Goal: Task Accomplishment & Management: Manage account settings

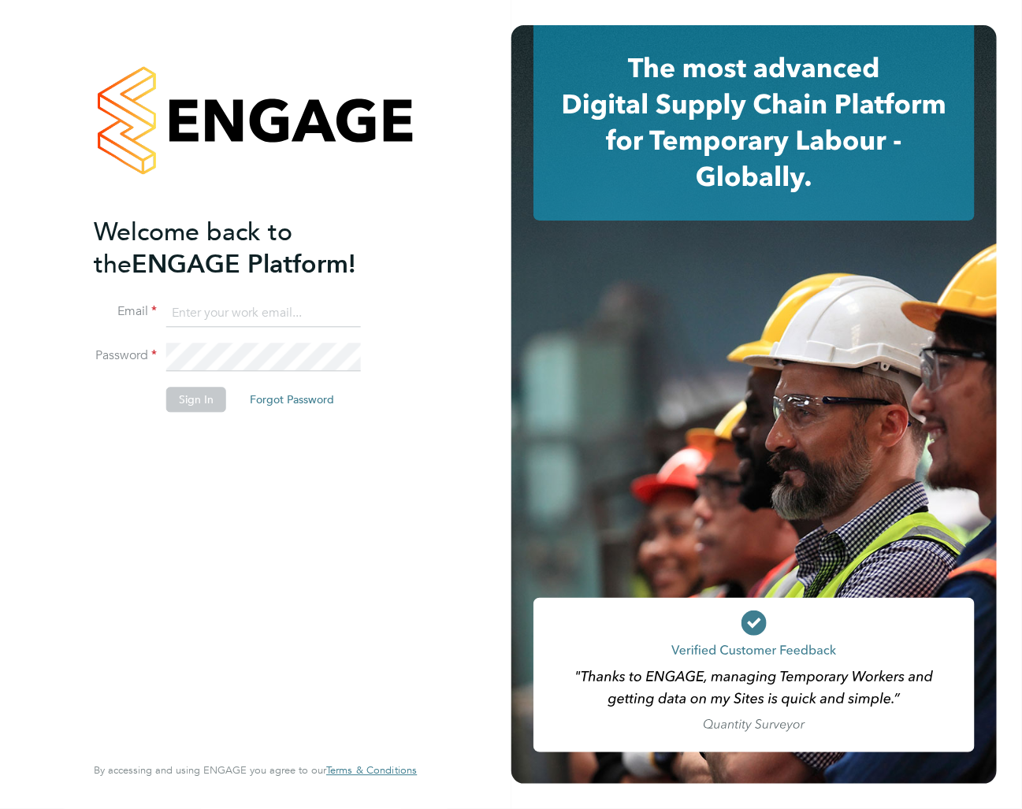
type input "tom.wood@uk.g4s.com"
click at [244, 444] on div "Welcome back to the ENGAGE Platform! Email tom.wood@uk.g4s.com Password Sign In…" at bounding box center [247, 483] width 307 height 535
click at [214, 407] on button "Sign In" at bounding box center [196, 399] width 60 height 25
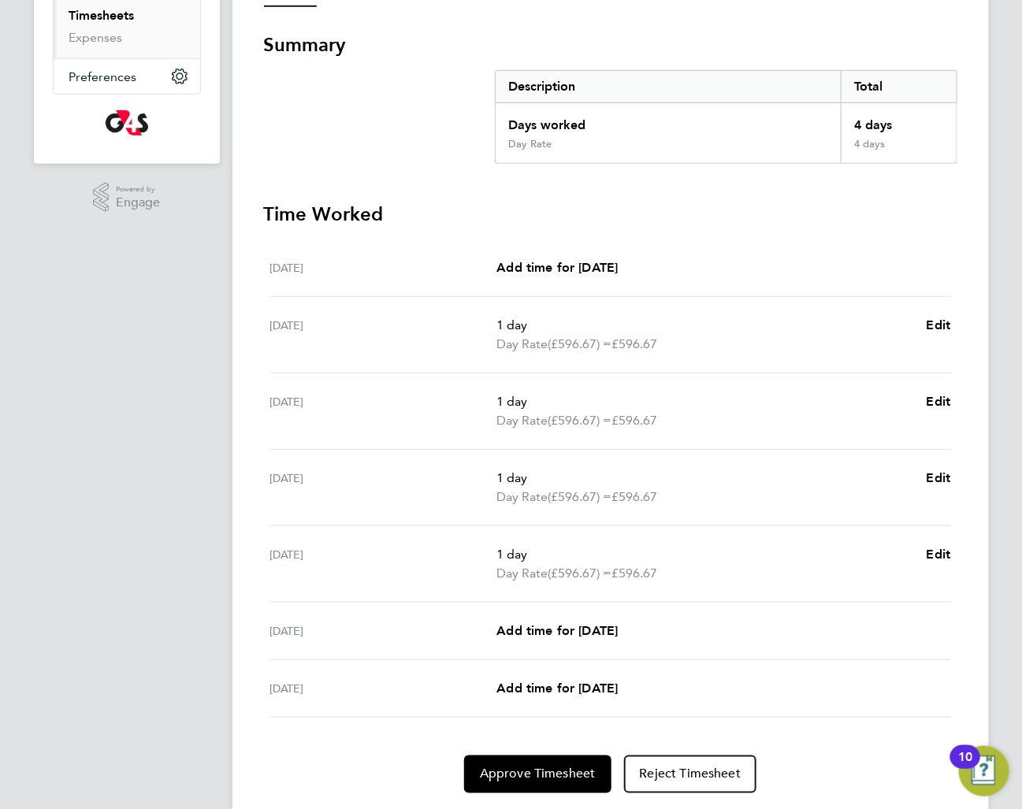
scroll to position [260, 0]
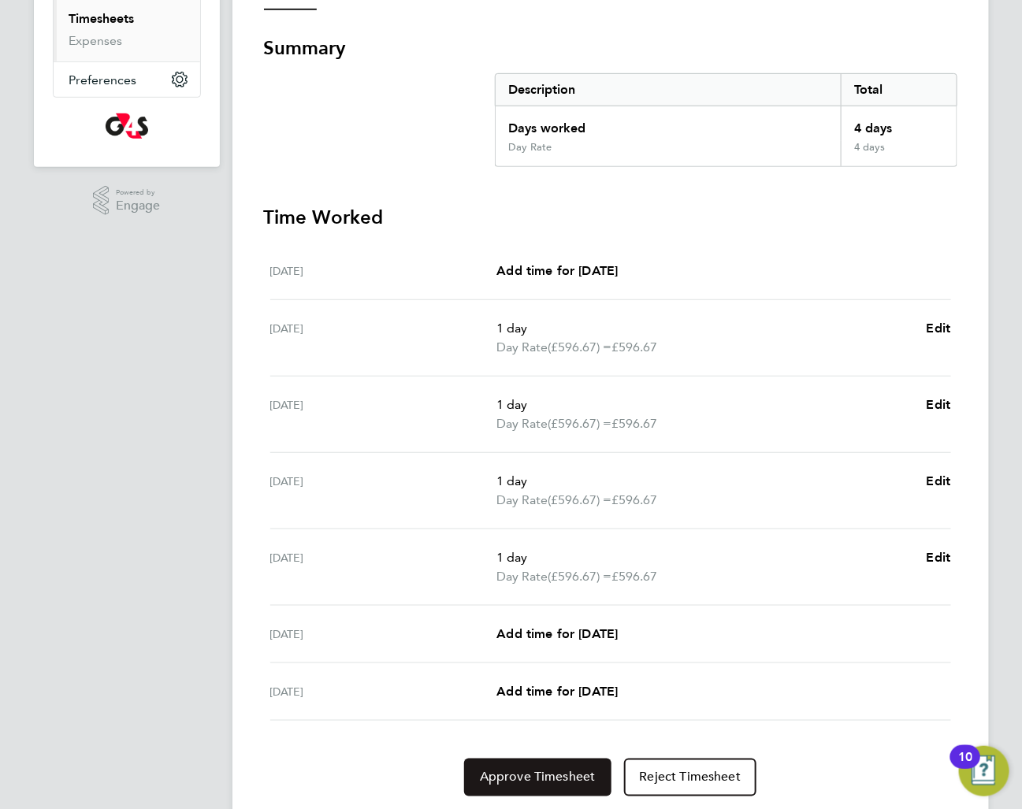
click at [525, 770] on span "Approve Timesheet" at bounding box center [538, 778] width 116 height 16
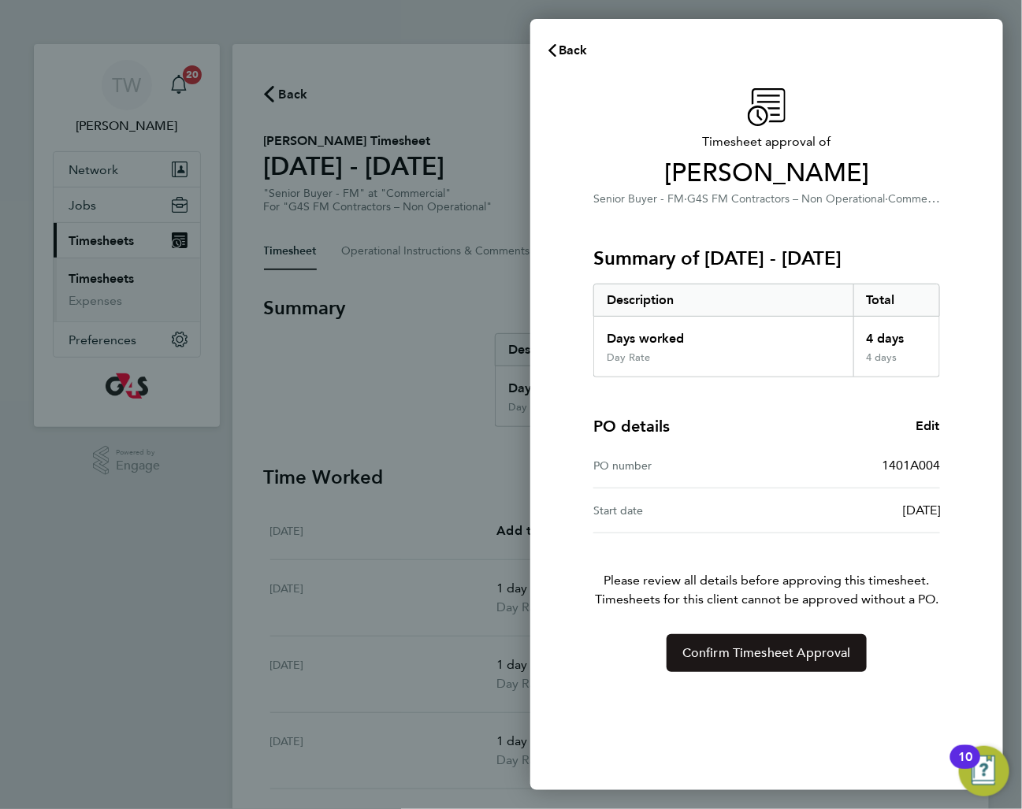
click at [697, 651] on span "Confirm Timesheet Approval" at bounding box center [766, 653] width 169 height 16
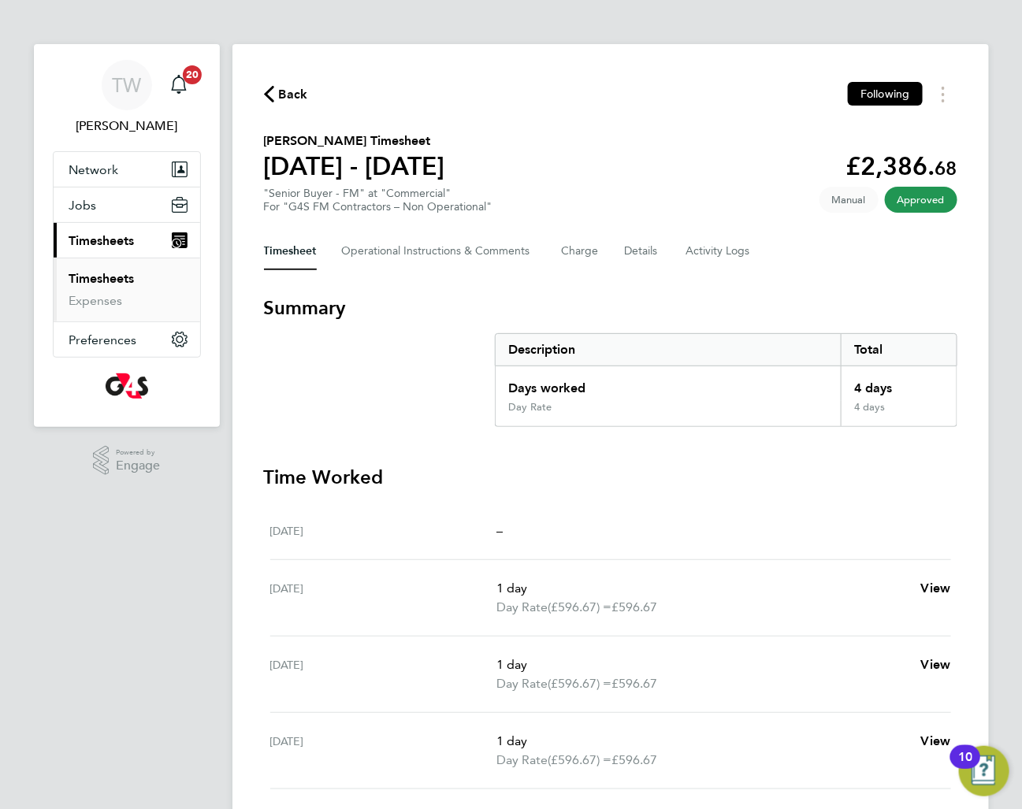
click at [264, 89] on icon "button" at bounding box center [269, 94] width 10 height 17
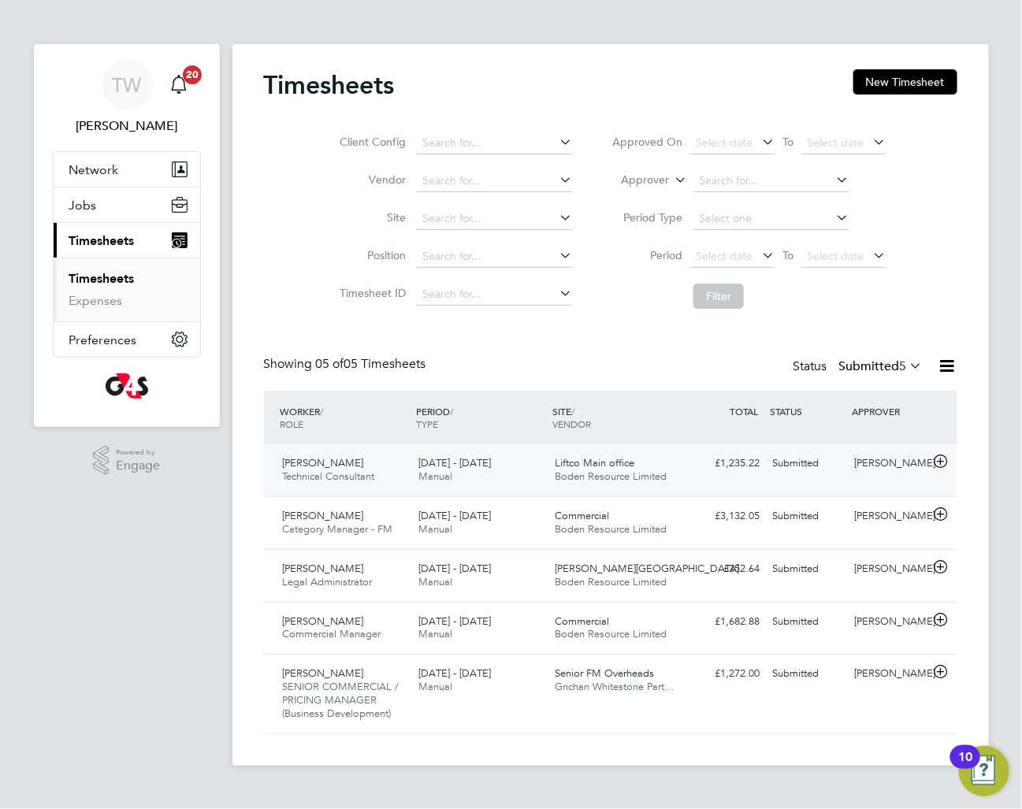
click at [319, 462] on span "Nigel Buckett" at bounding box center [323, 462] width 81 height 13
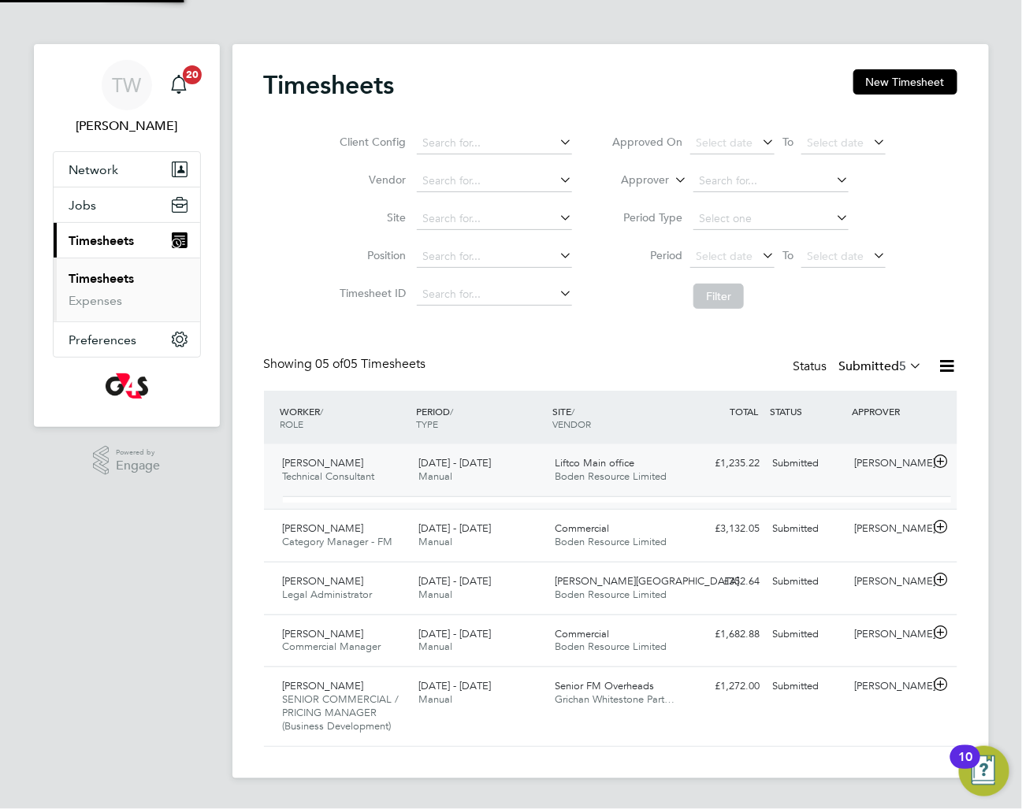
scroll to position [27, 154]
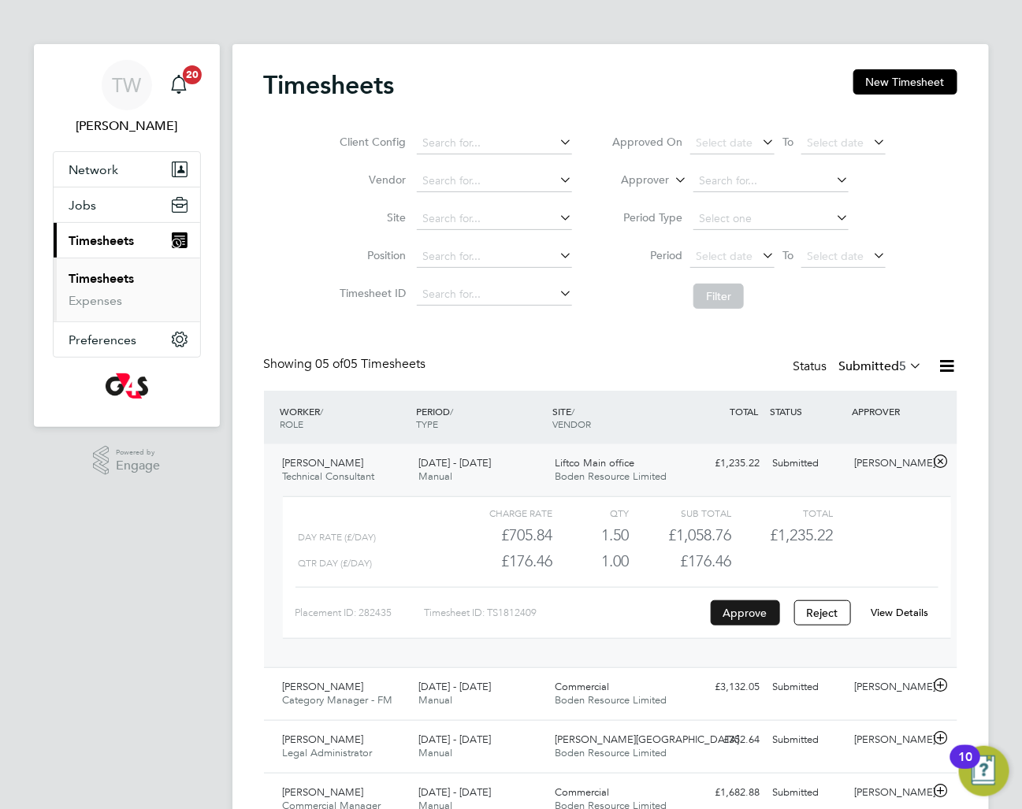
click at [730, 613] on button "Approve" at bounding box center [745, 612] width 69 height 25
click at [97, 299] on link "Expenses" at bounding box center [96, 300] width 54 height 15
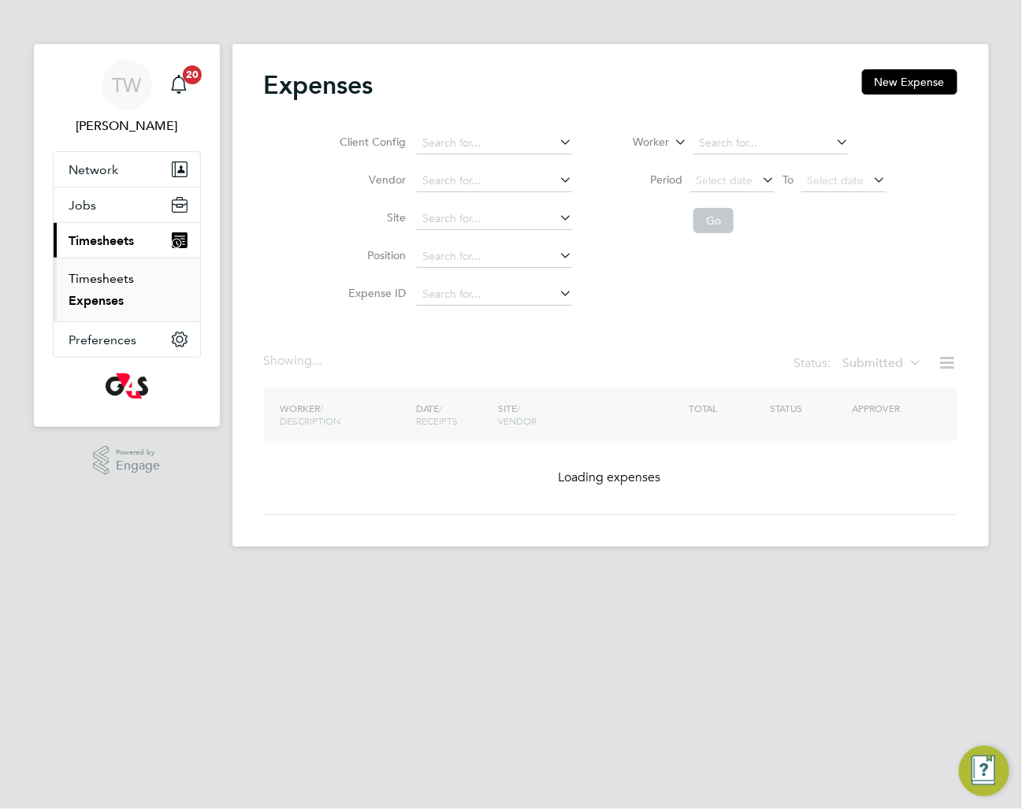
click at [106, 282] on link "Timesheets" at bounding box center [101, 278] width 65 height 15
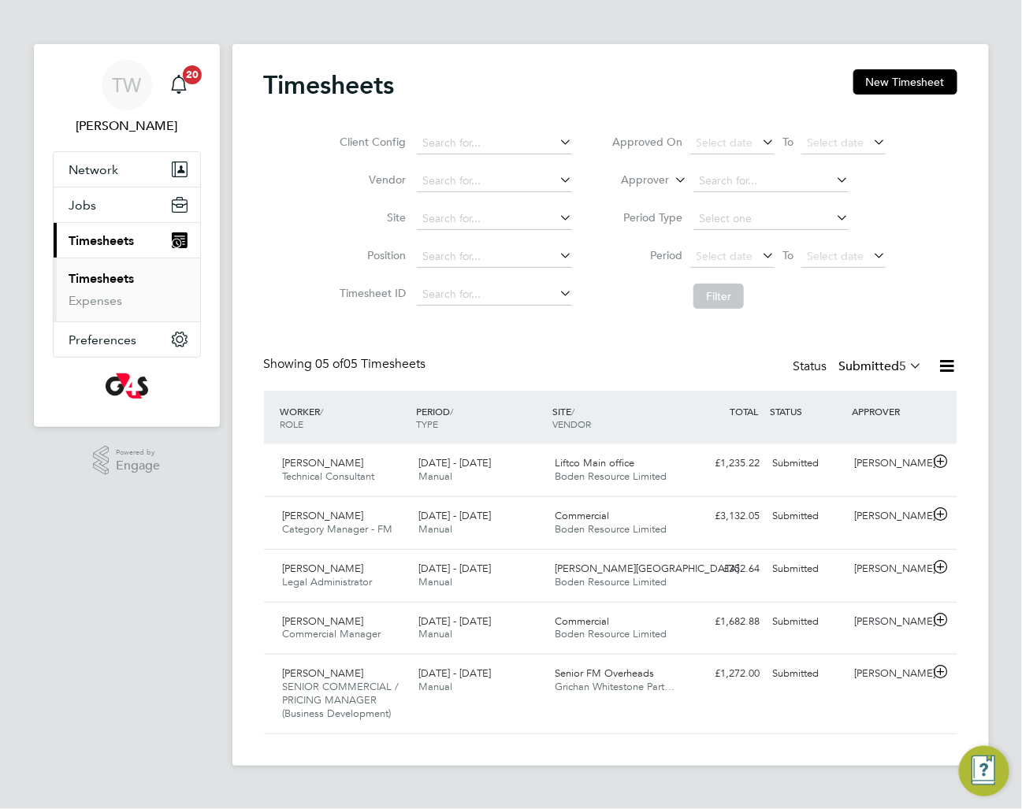
scroll to position [39, 136]
click at [763, 468] on div "£1,235.22 Submitted" at bounding box center [726, 464] width 82 height 26
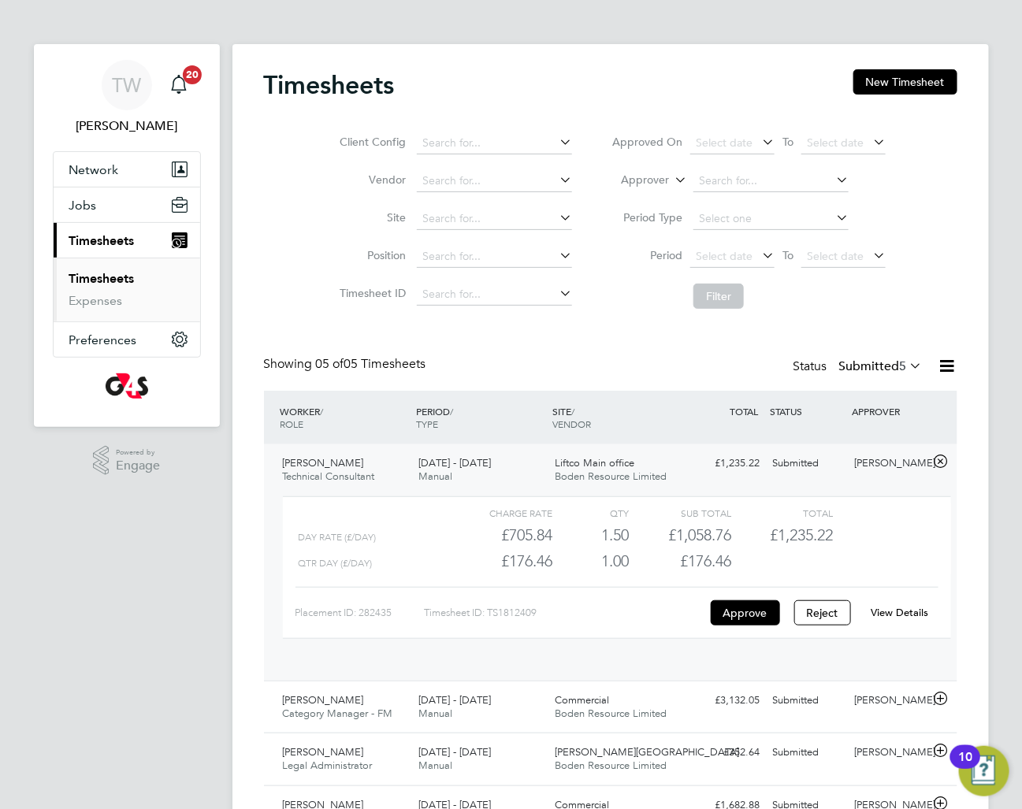
scroll to position [27, 154]
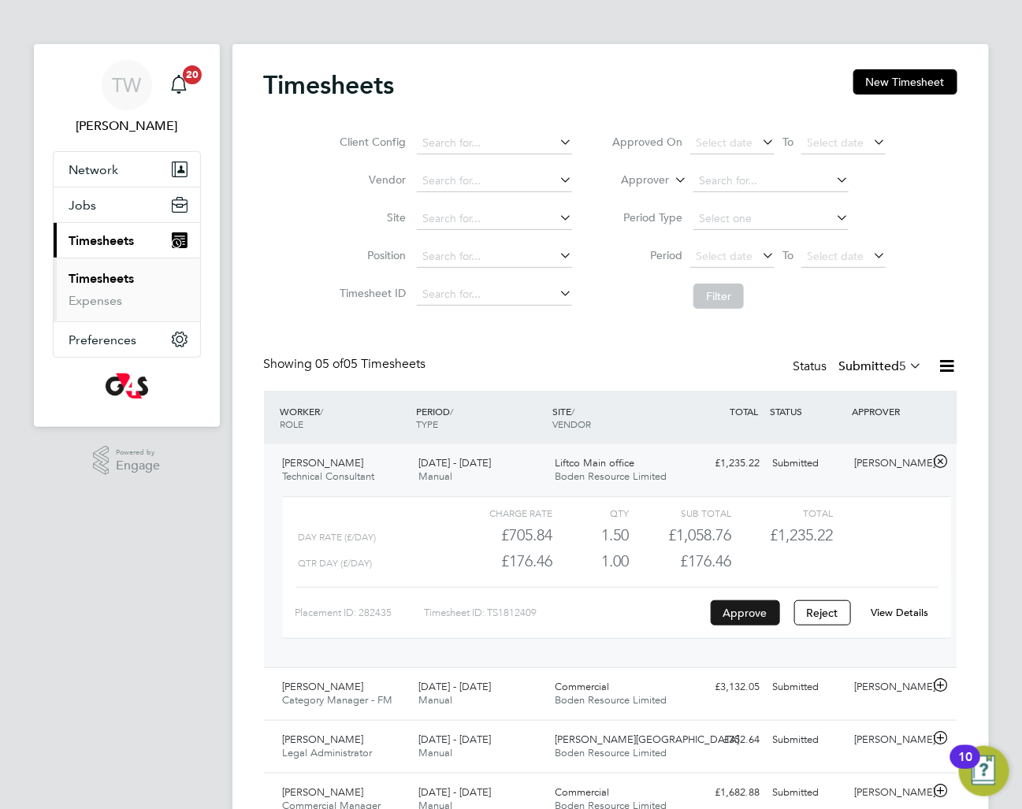
click at [734, 622] on button "Approve" at bounding box center [745, 612] width 69 height 25
click at [444, 693] on span "Manual" at bounding box center [435, 699] width 34 height 13
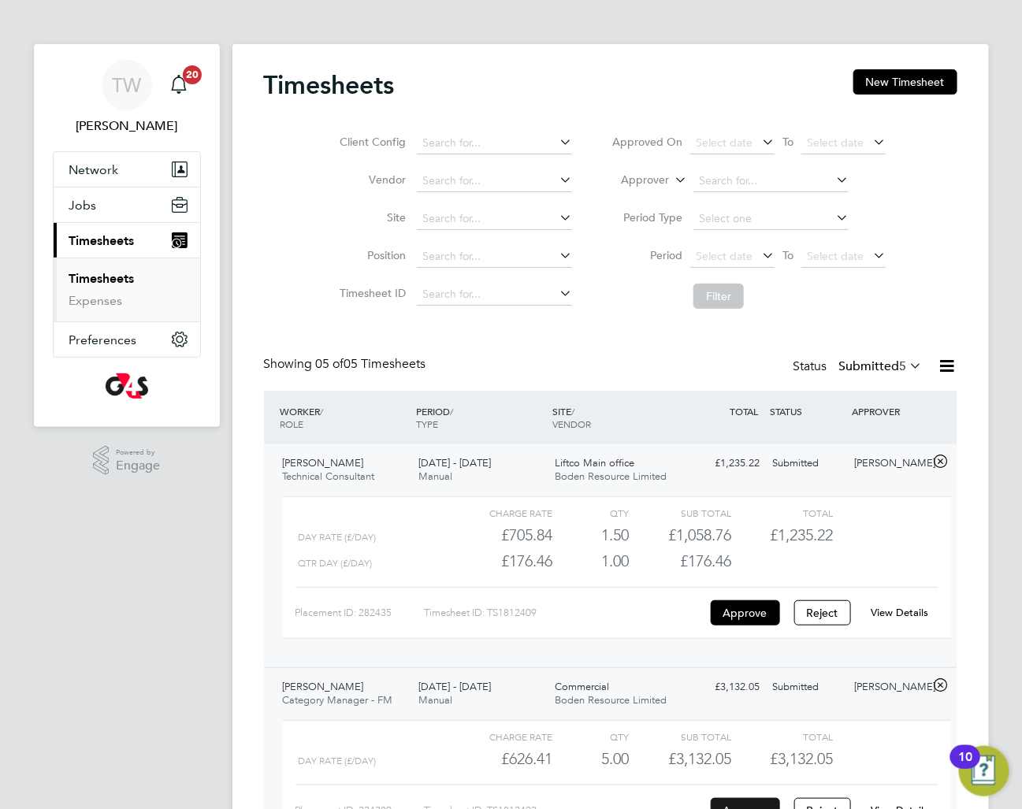
click at [726, 798] on button "Approve" at bounding box center [745, 810] width 69 height 25
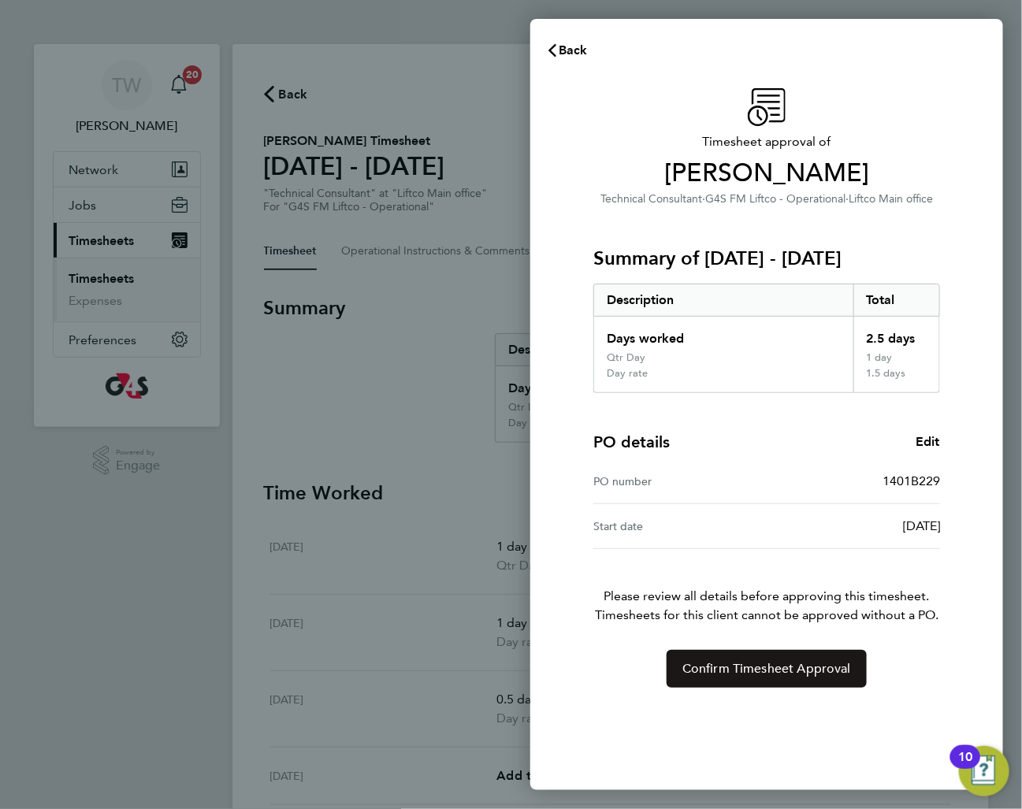
click at [741, 667] on span "Confirm Timesheet Approval" at bounding box center [766, 669] width 169 height 16
click at [723, 663] on span "Confirm Timesheet Approval" at bounding box center [766, 669] width 169 height 16
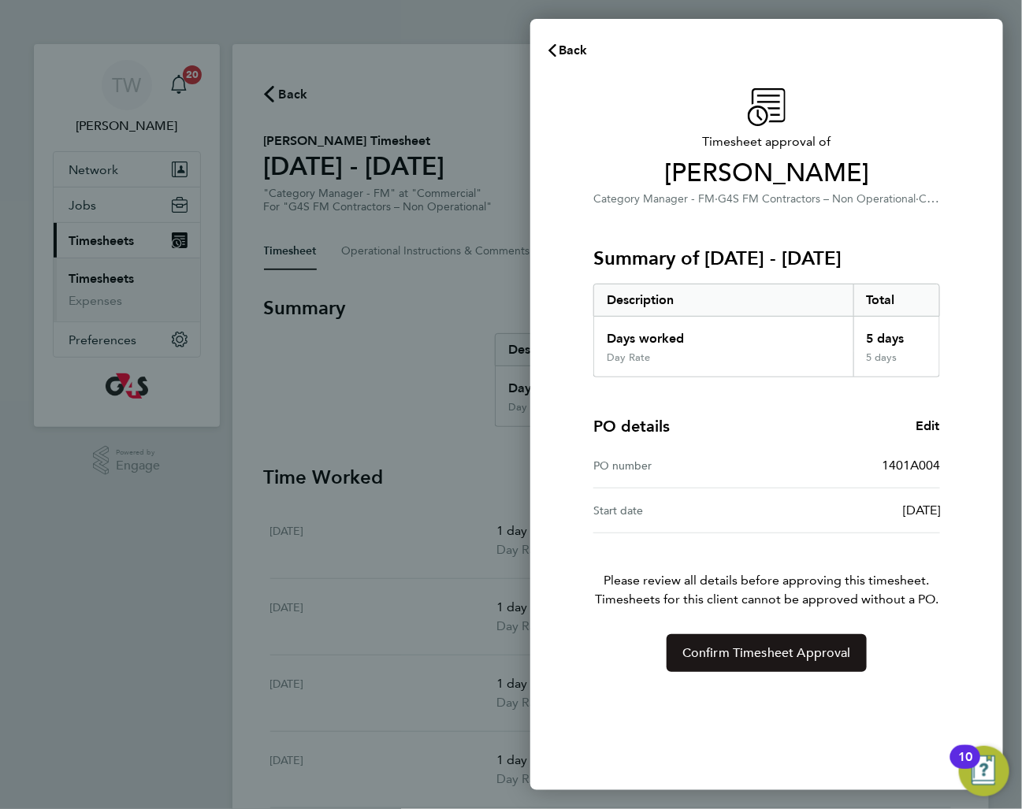
click at [698, 644] on button "Confirm Timesheet Approval" at bounding box center [767, 653] width 200 height 38
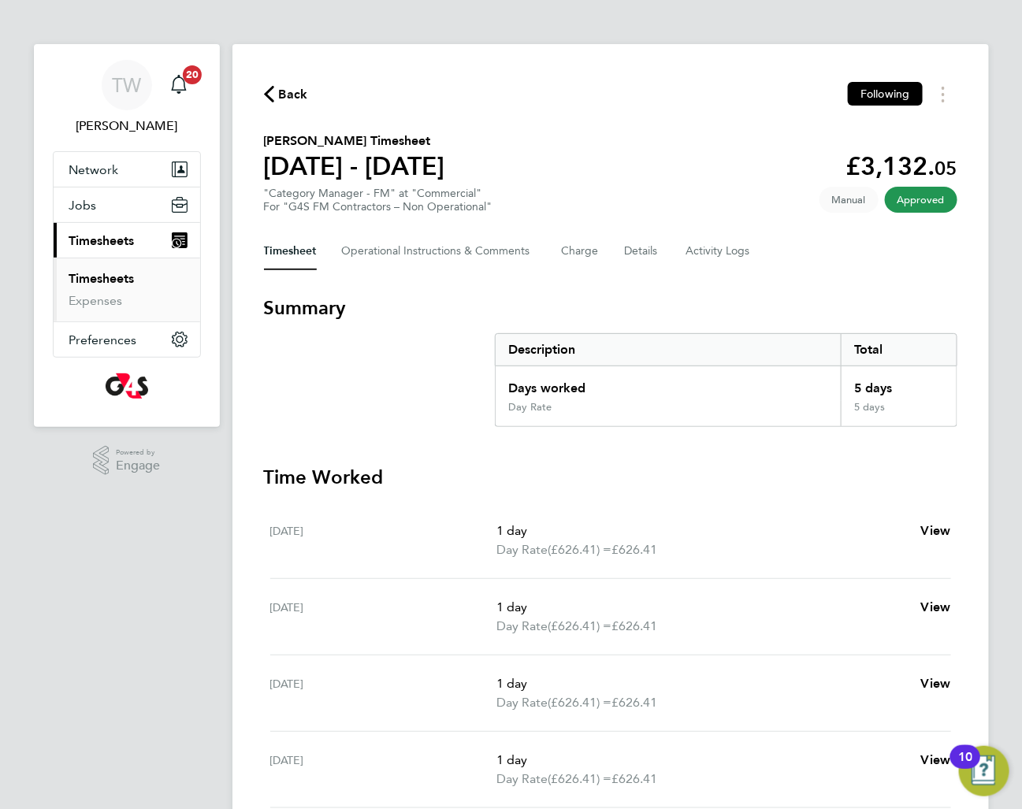
click at [270, 96] on icon "button" at bounding box center [269, 94] width 10 height 17
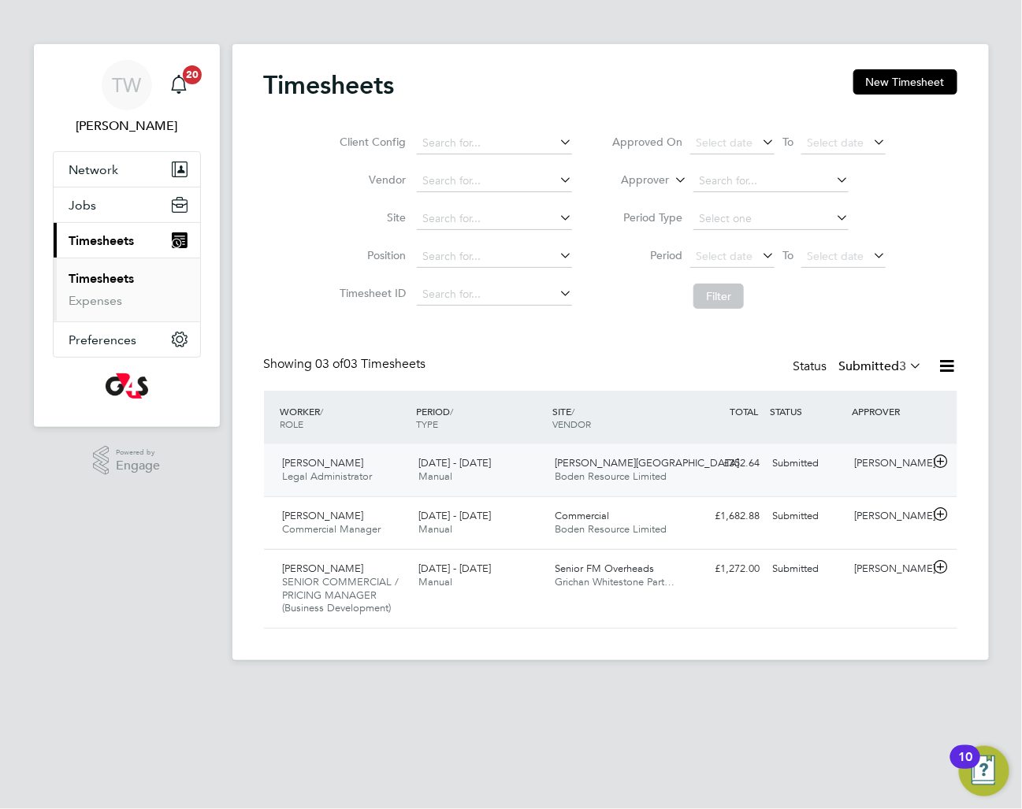
click at [575, 470] on span "Boden Resource Limited" at bounding box center [611, 476] width 112 height 13
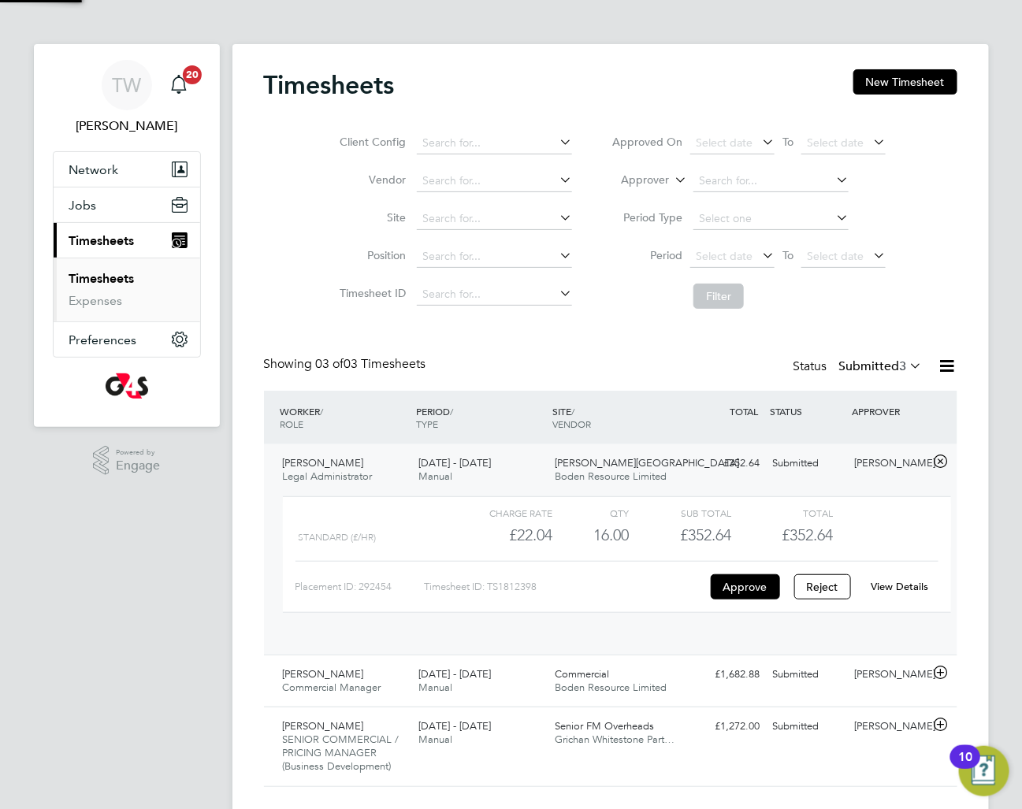
scroll to position [27, 154]
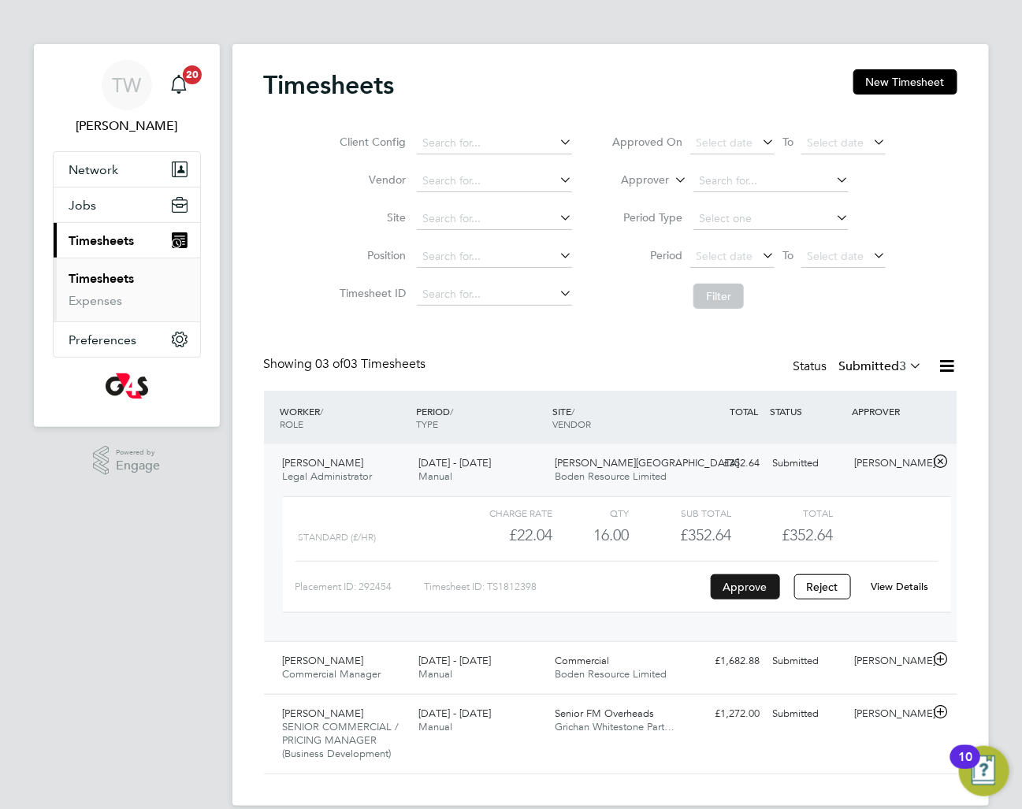
click at [737, 579] on button "Approve" at bounding box center [745, 586] width 69 height 25
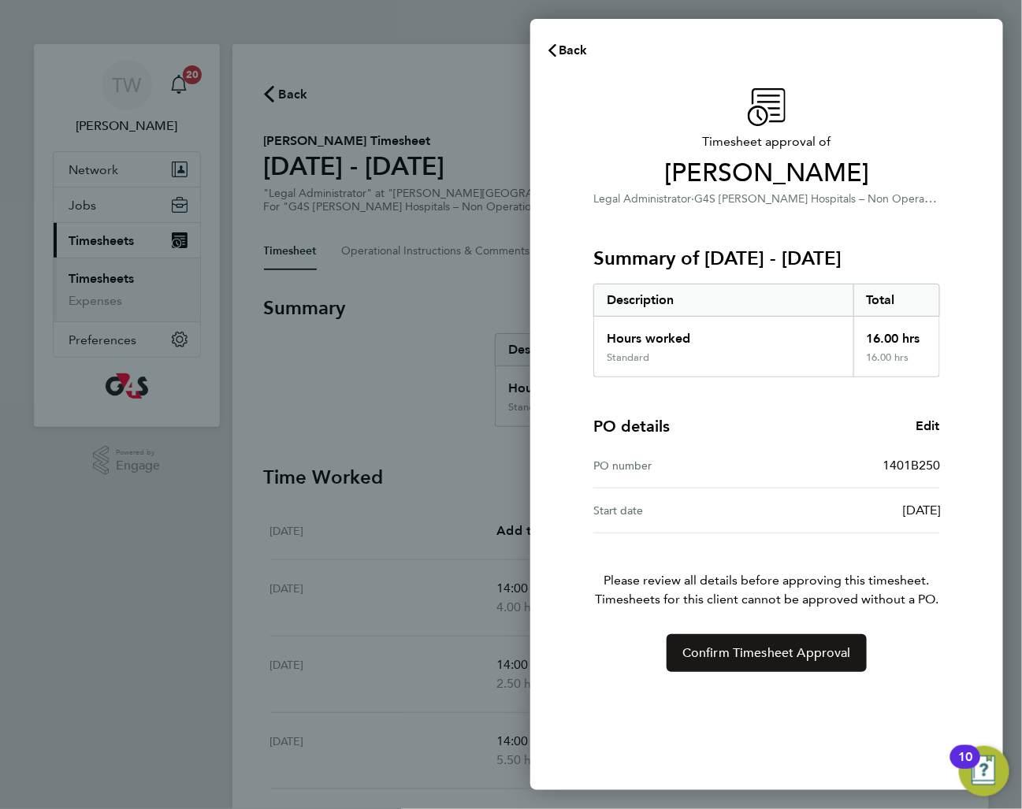
click at [705, 637] on button "Confirm Timesheet Approval" at bounding box center [767, 653] width 200 height 38
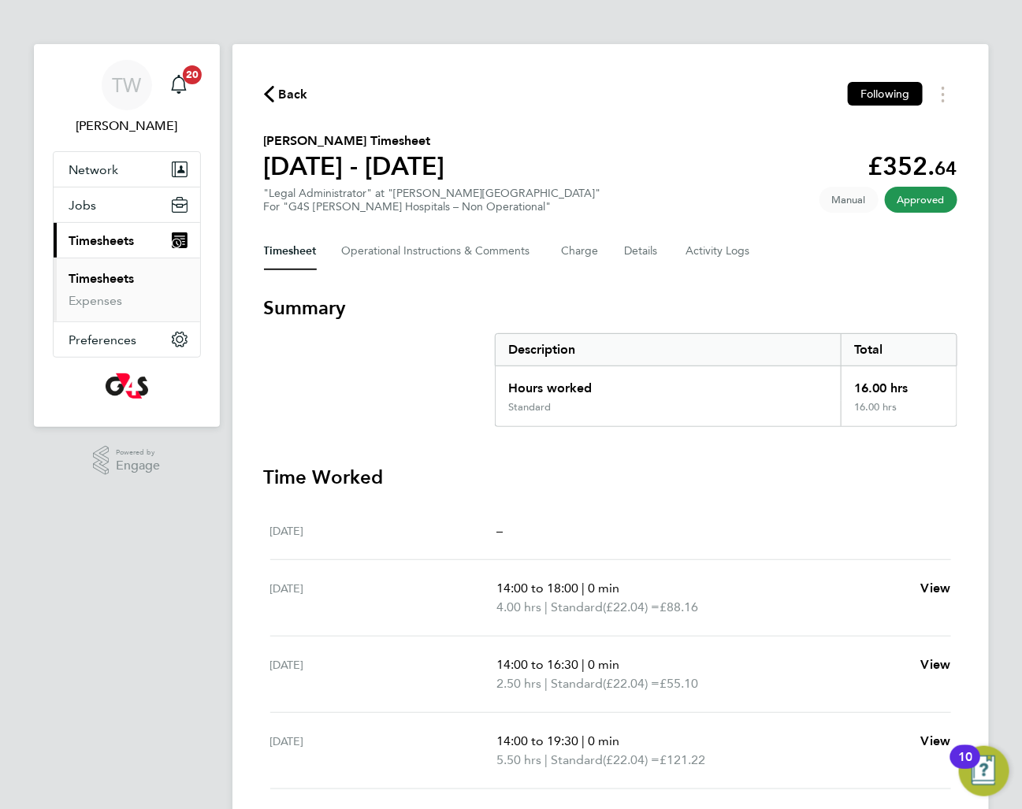
click at [137, 258] on ul "Timesheets Expenses" at bounding box center [127, 290] width 147 height 64
click at [121, 275] on link "Timesheets" at bounding box center [101, 278] width 65 height 15
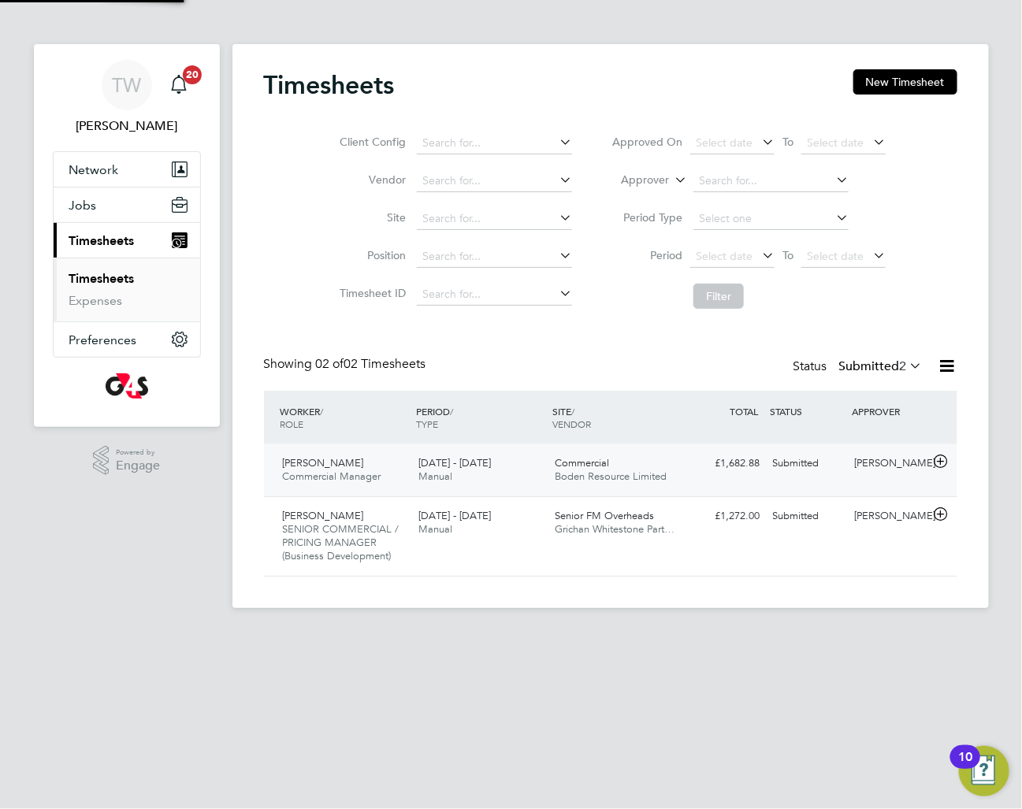
scroll to position [39, 136]
click at [645, 466] on div "Commercial Boden Resource Limited" at bounding box center [616, 470] width 136 height 39
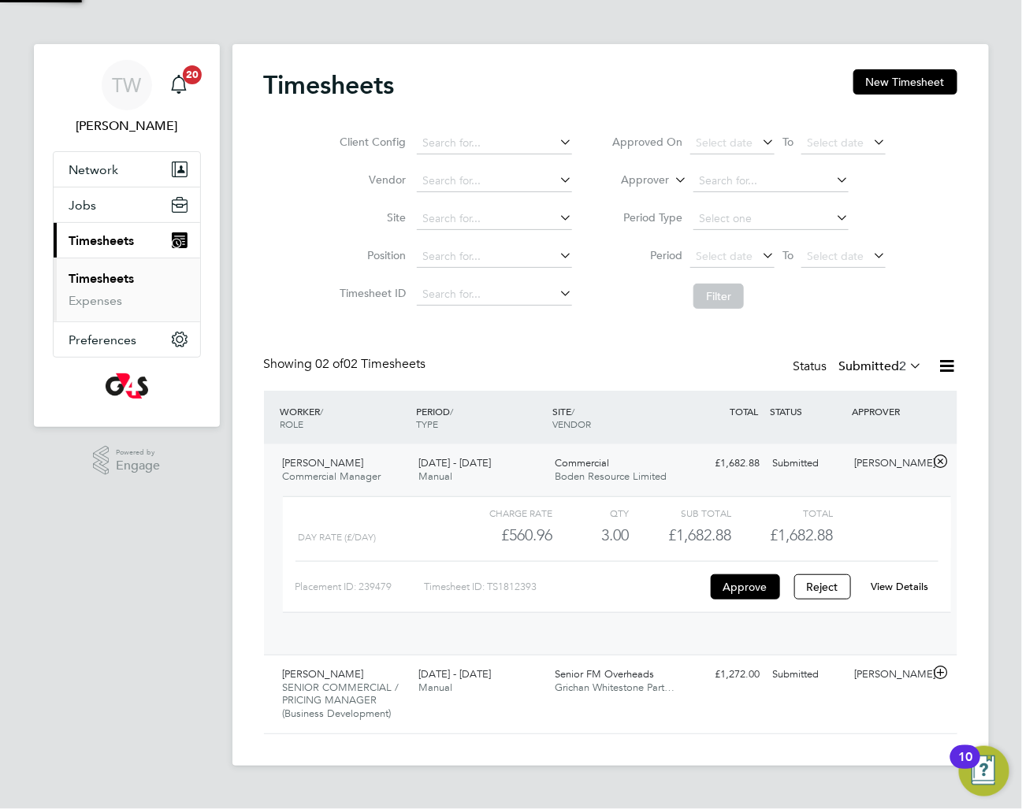
scroll to position [27, 154]
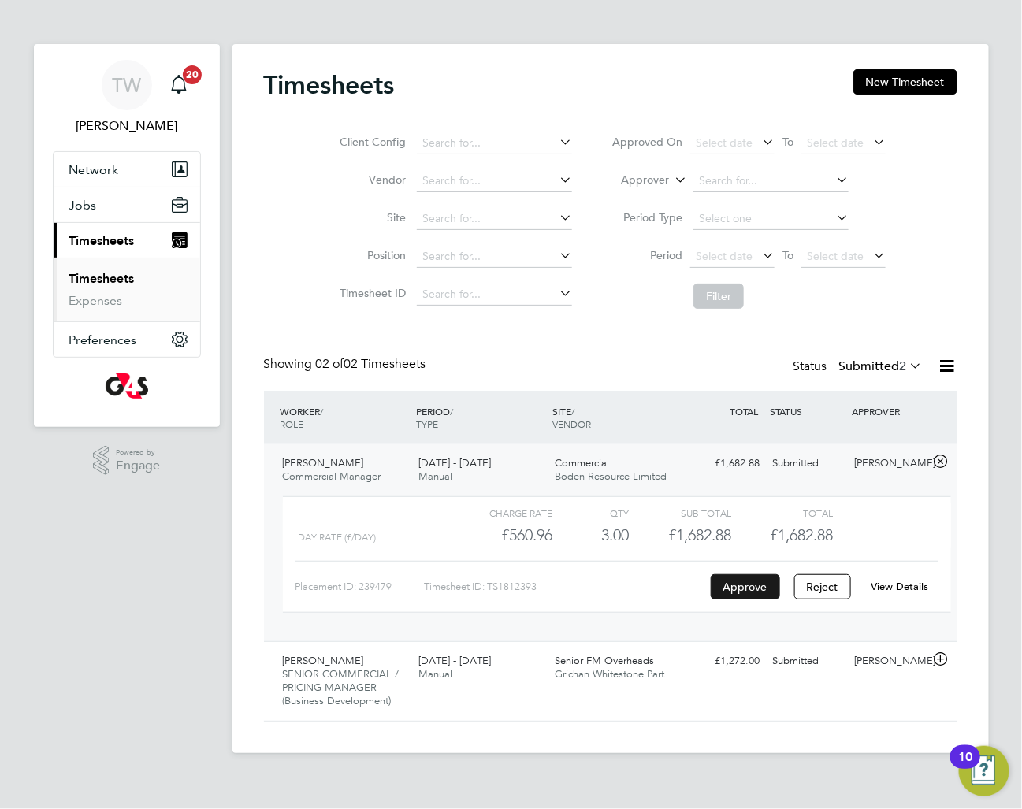
click at [721, 585] on button "Approve" at bounding box center [745, 586] width 69 height 25
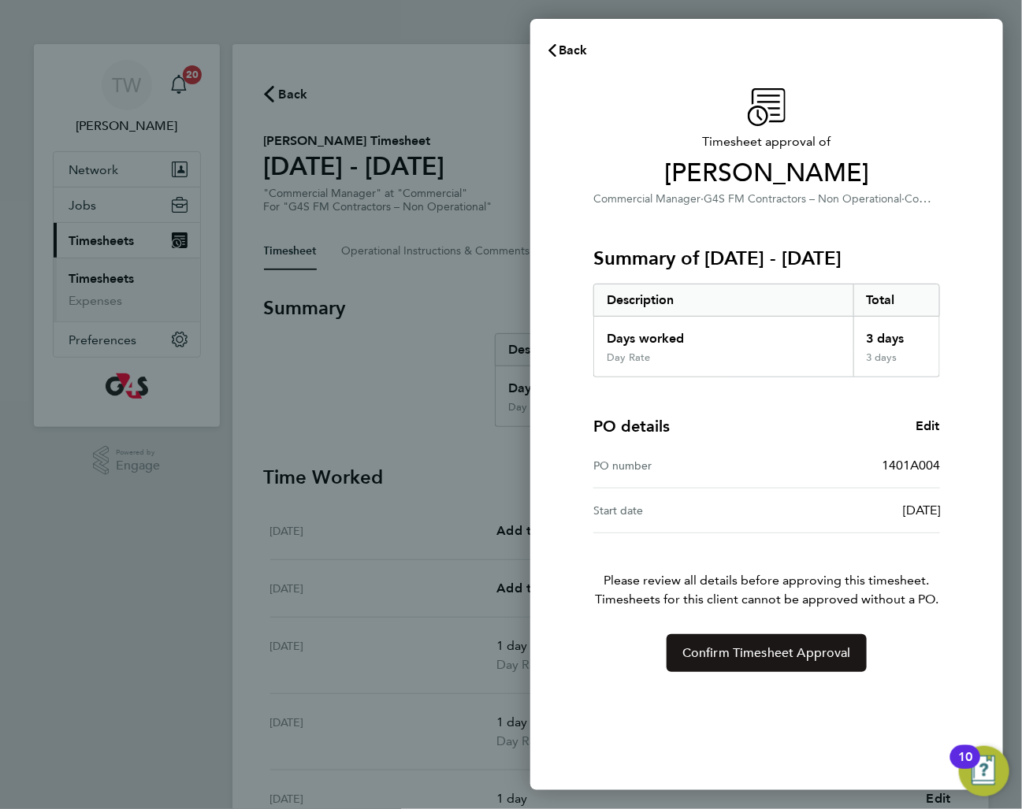
click at [763, 657] on span "Confirm Timesheet Approval" at bounding box center [766, 653] width 169 height 16
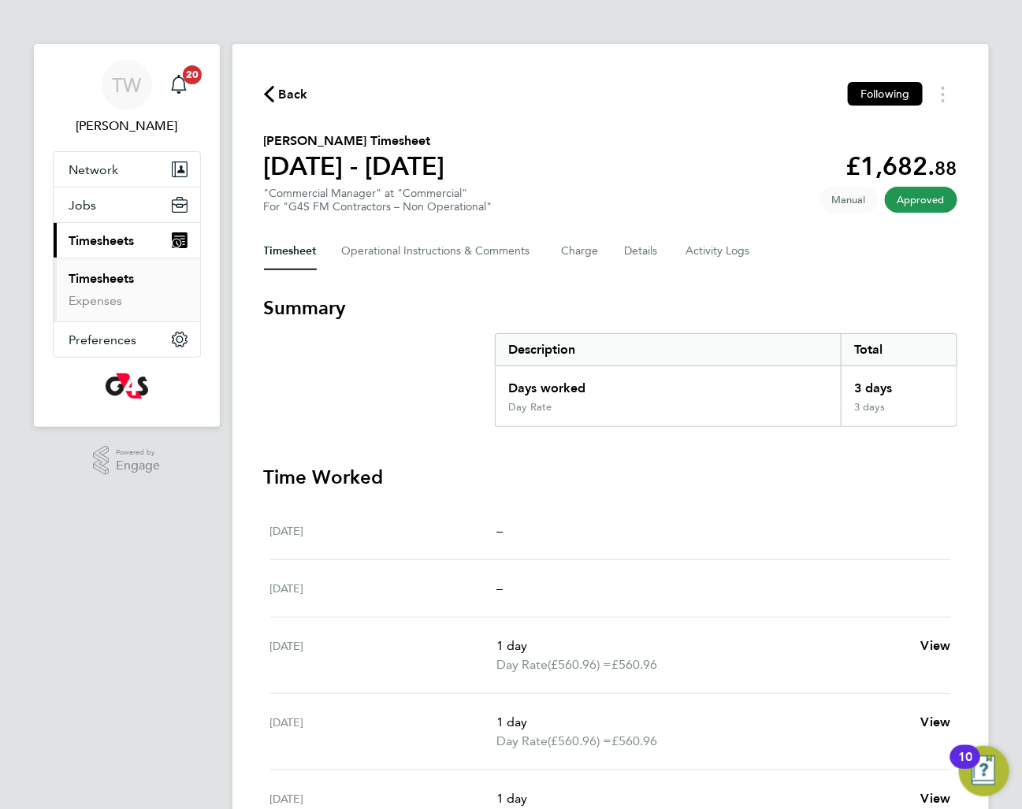
click at [292, 101] on span "Back" at bounding box center [293, 94] width 29 height 19
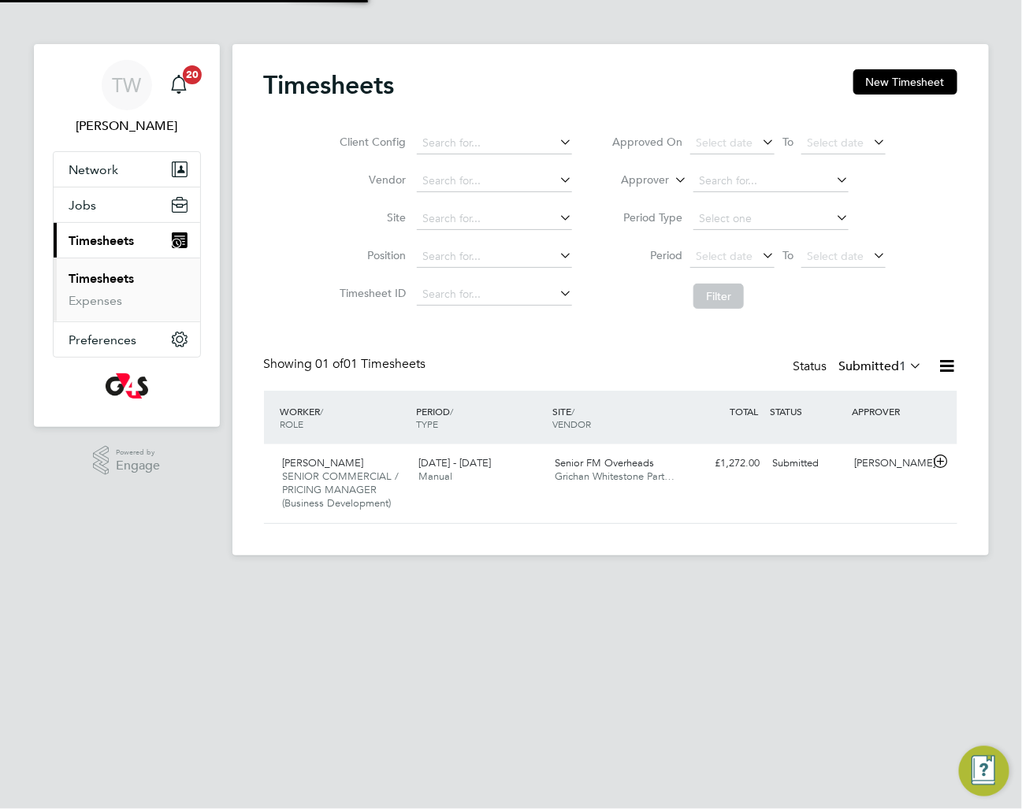
scroll to position [39, 136]
click at [460, 488] on div "[DATE] - [DATE] Manual" at bounding box center [480, 470] width 136 height 39
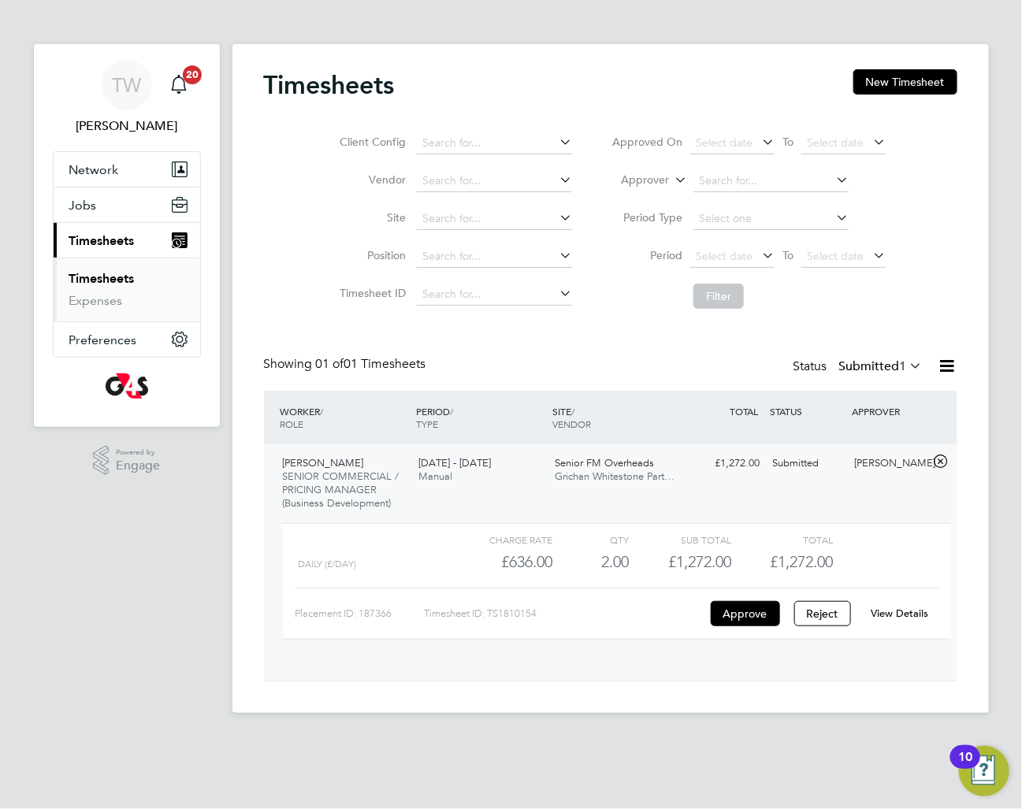
scroll to position [27, 154]
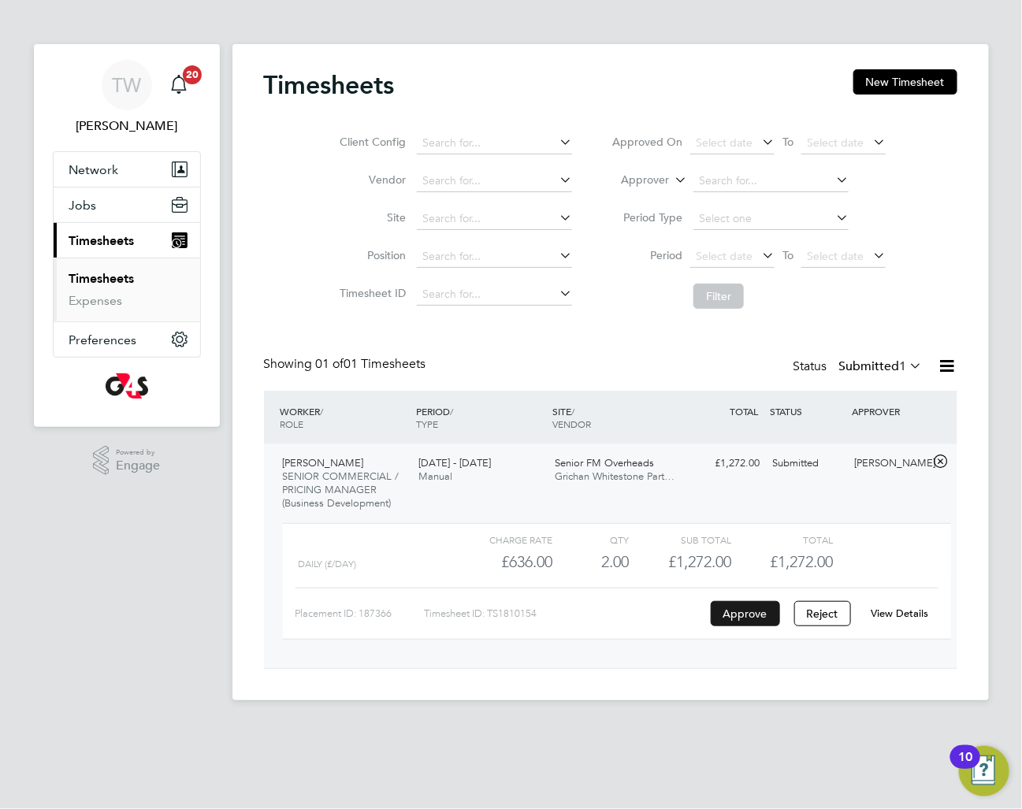
click at [743, 606] on button "Approve" at bounding box center [745, 613] width 69 height 25
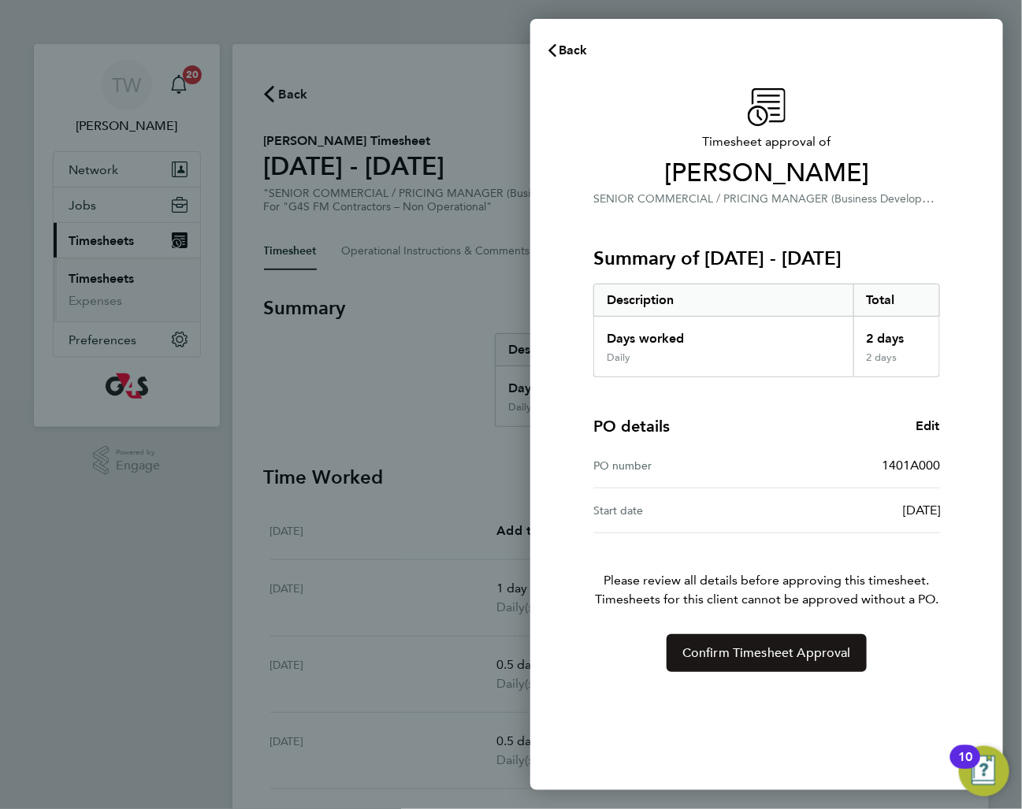
click at [761, 647] on span "Confirm Timesheet Approval" at bounding box center [766, 653] width 169 height 16
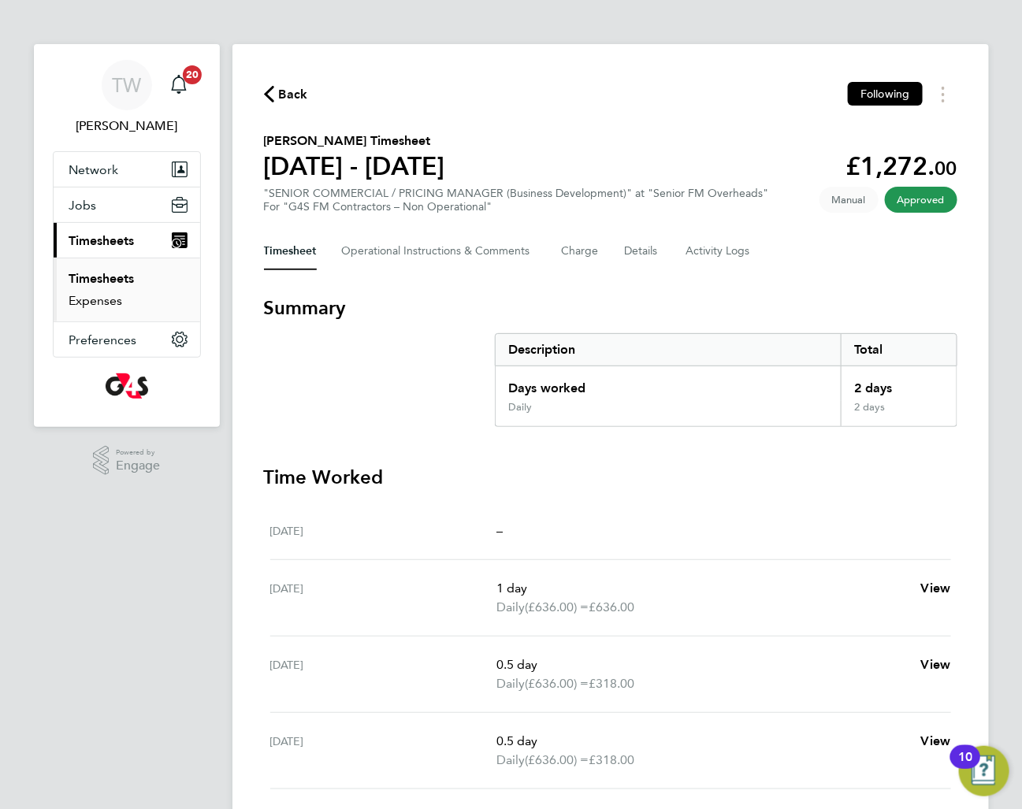
click at [107, 306] on link "Expenses" at bounding box center [96, 300] width 54 height 15
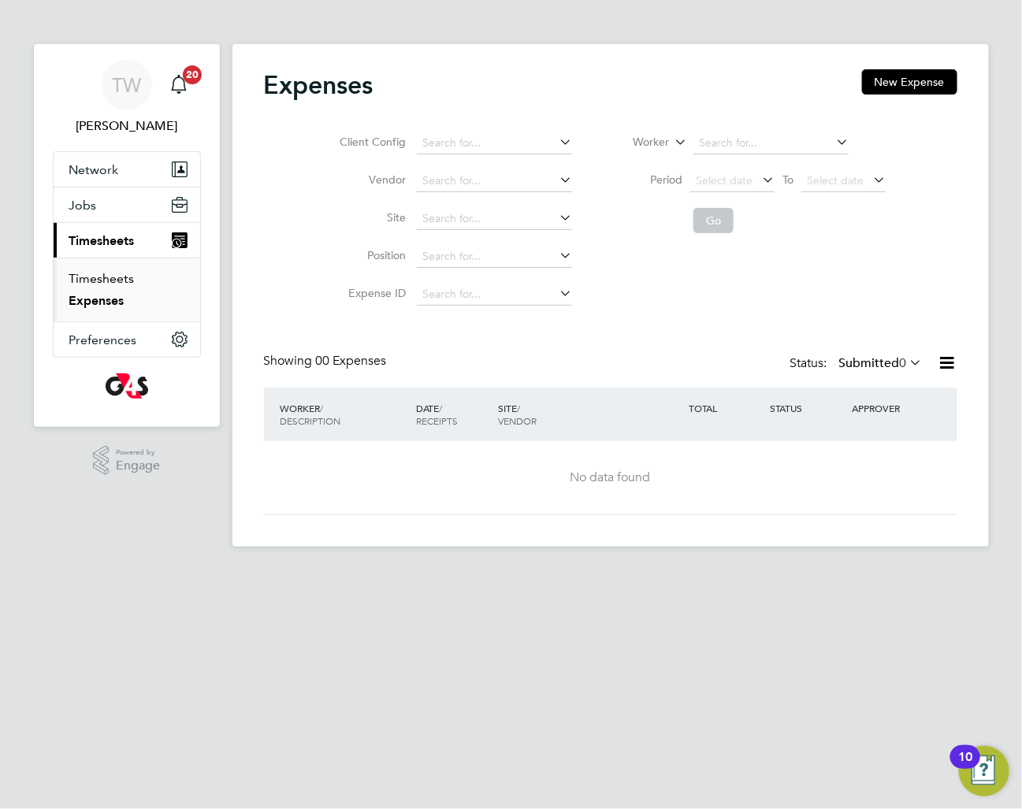
click at [115, 277] on link "Timesheets" at bounding box center [101, 278] width 65 height 15
